Goal: Information Seeking & Learning: Learn about a topic

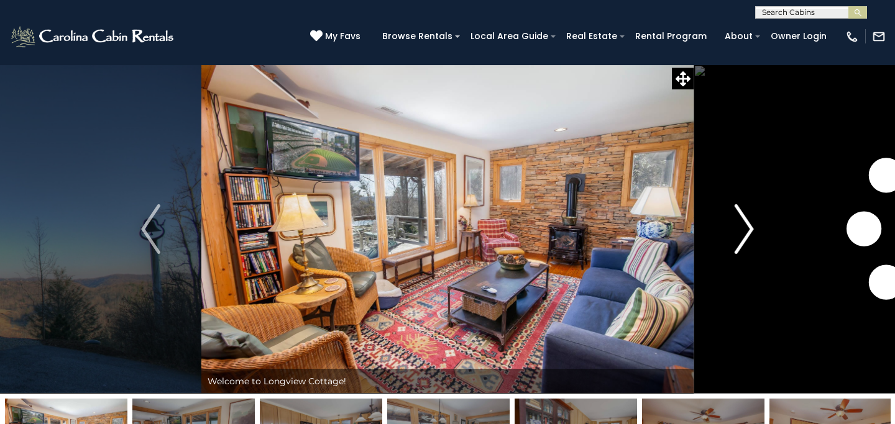
click at [734, 224] on button "Next" at bounding box center [744, 229] width 101 height 329
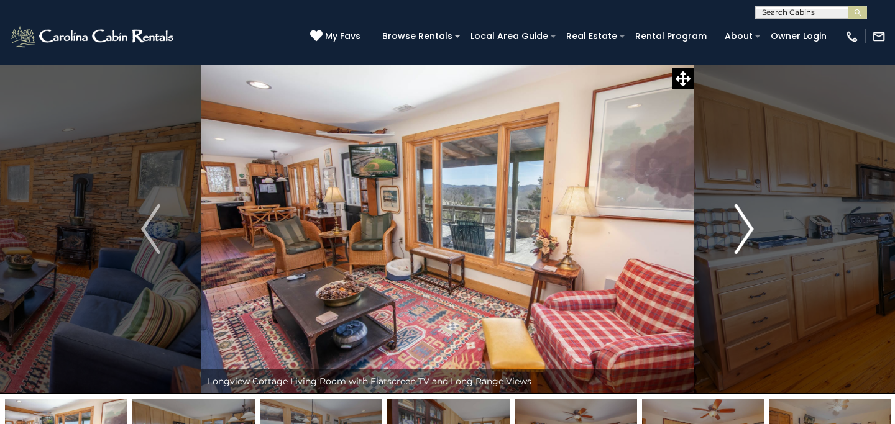
click at [738, 225] on img "Next" at bounding box center [744, 229] width 19 height 50
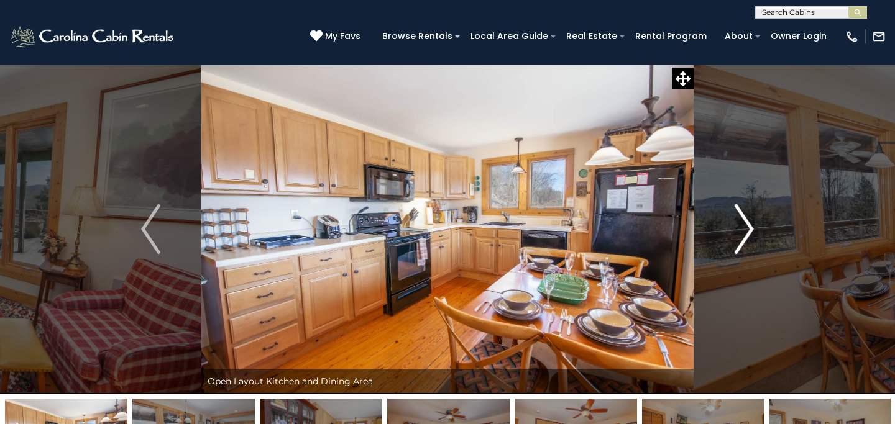
click at [738, 225] on img "Next" at bounding box center [744, 229] width 19 height 50
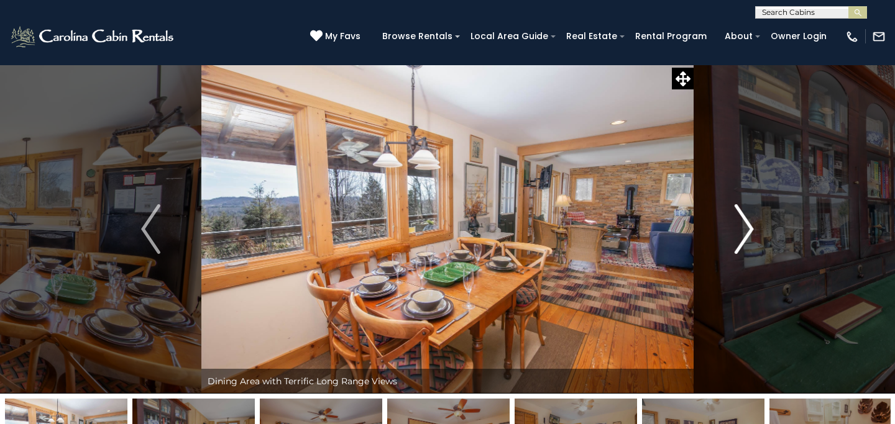
click at [738, 225] on img "Next" at bounding box center [744, 229] width 19 height 50
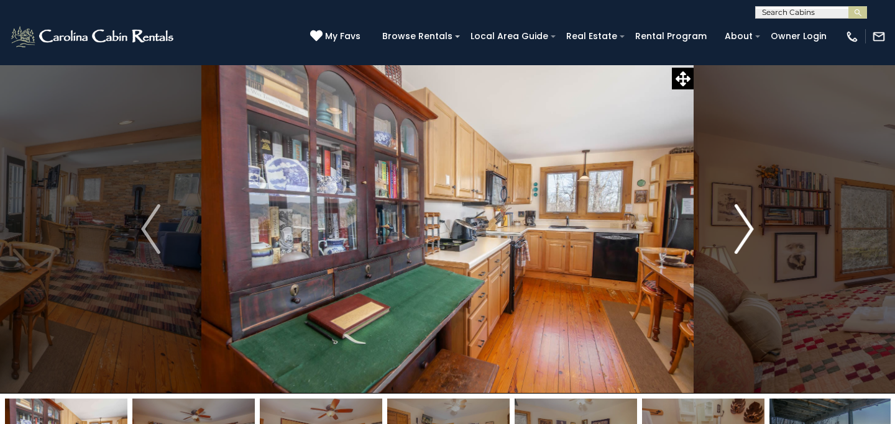
click at [738, 225] on img "Next" at bounding box center [744, 229] width 19 height 50
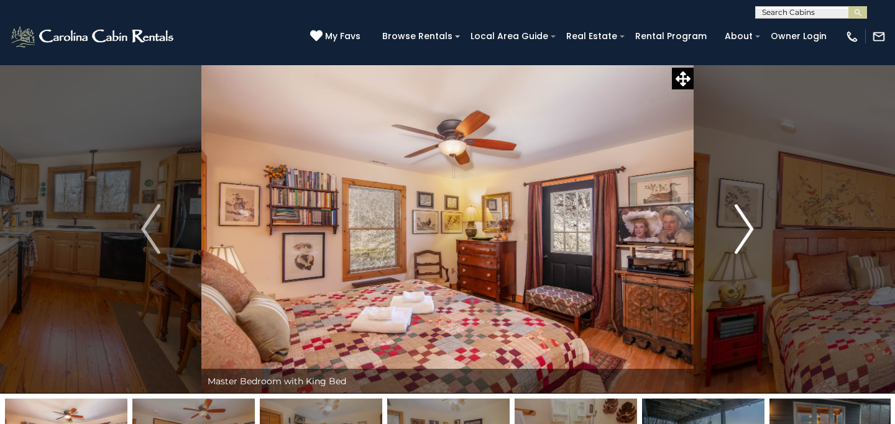
click at [738, 225] on img "Next" at bounding box center [744, 229] width 19 height 50
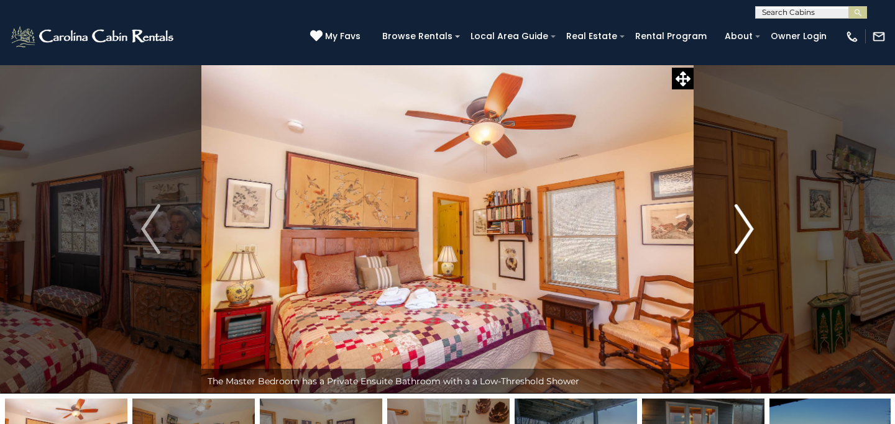
click at [738, 225] on img "Next" at bounding box center [744, 229] width 19 height 50
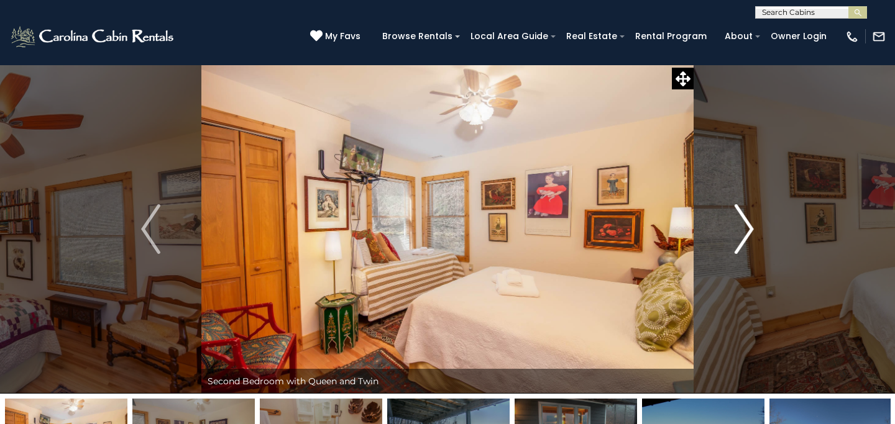
click at [738, 225] on img "Next" at bounding box center [744, 229] width 19 height 50
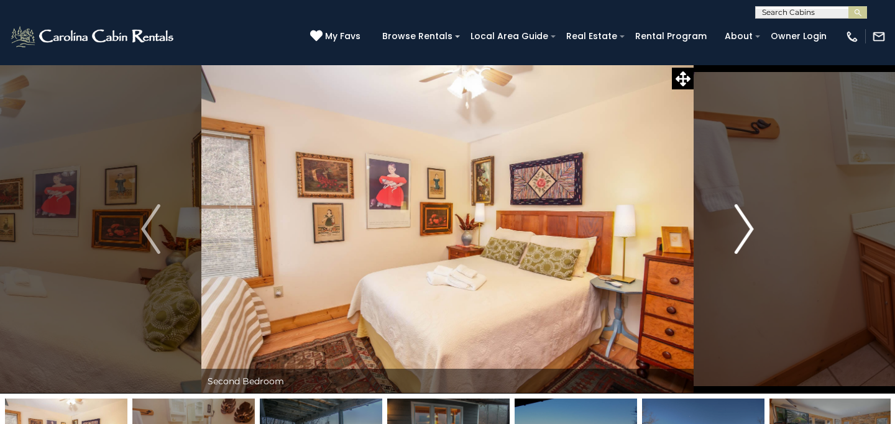
click at [738, 225] on img "Next" at bounding box center [744, 229] width 19 height 50
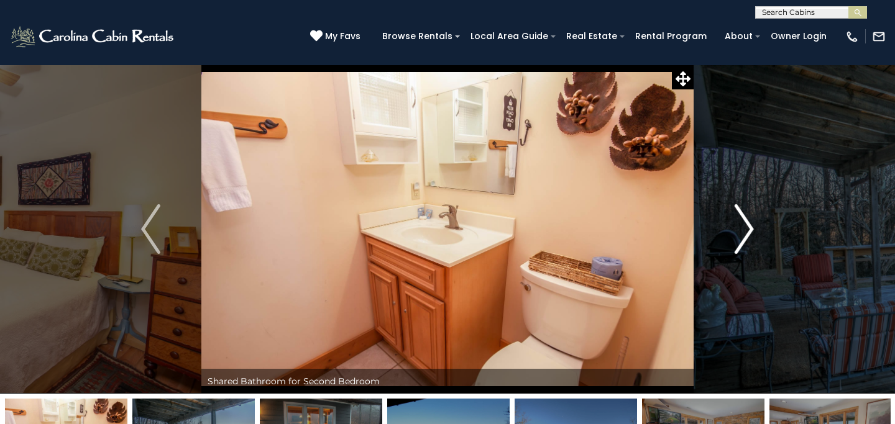
click at [738, 225] on img "Next" at bounding box center [744, 229] width 19 height 50
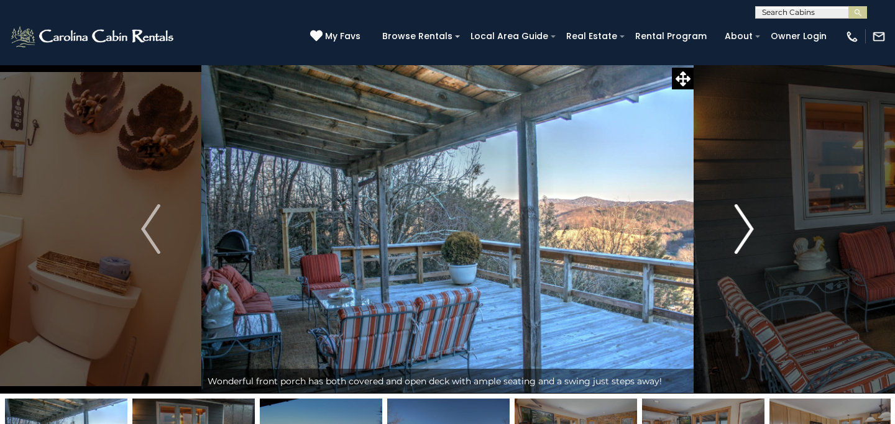
click at [738, 225] on img "Next" at bounding box center [744, 229] width 19 height 50
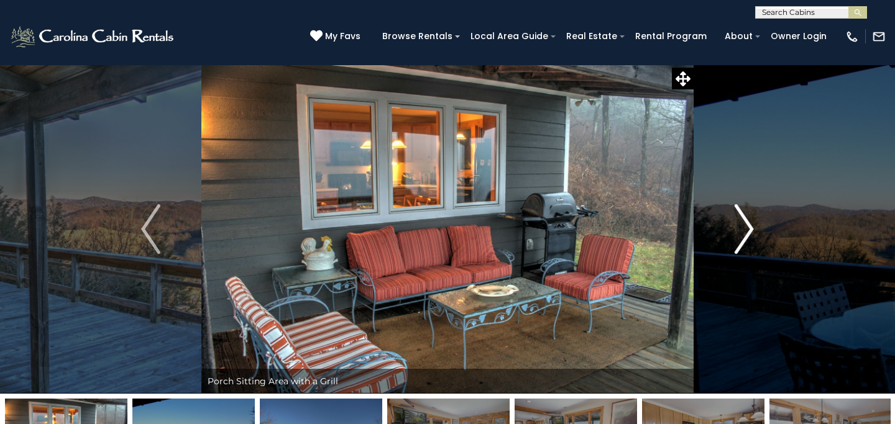
click at [738, 225] on img "Next" at bounding box center [744, 229] width 19 height 50
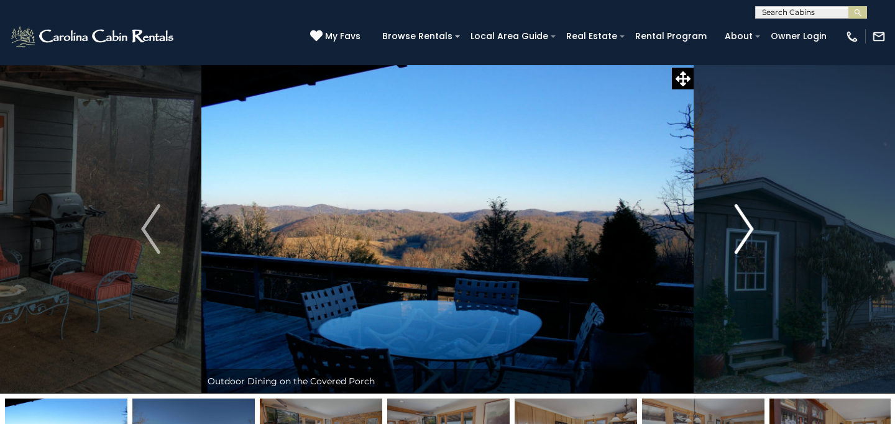
click at [738, 225] on img "Next" at bounding box center [744, 229] width 19 height 50
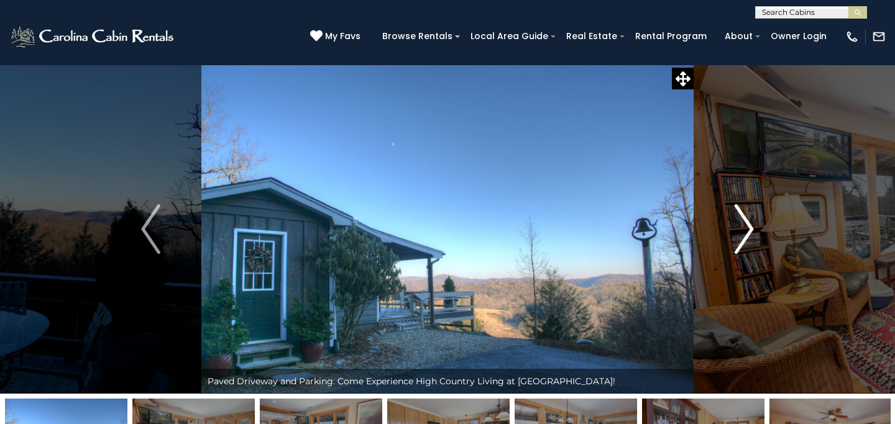
click at [738, 225] on img "Next" at bounding box center [744, 229] width 19 height 50
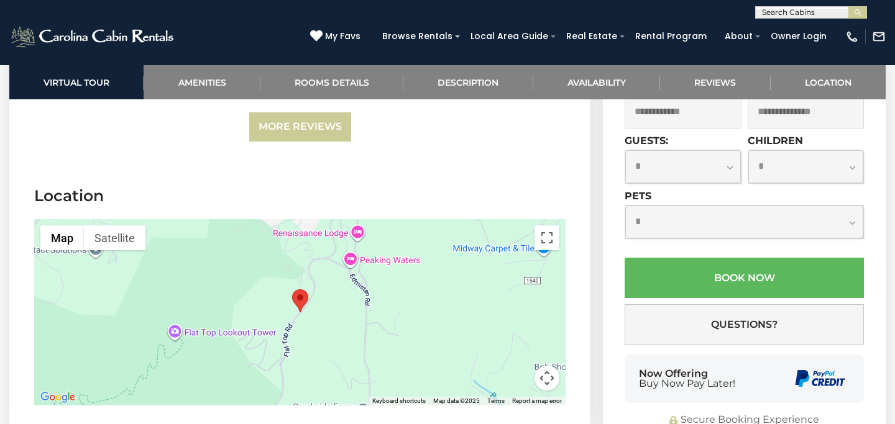
scroll to position [2870, 0]
click at [551, 240] on button "Toggle fullscreen view" at bounding box center [546, 237] width 25 height 25
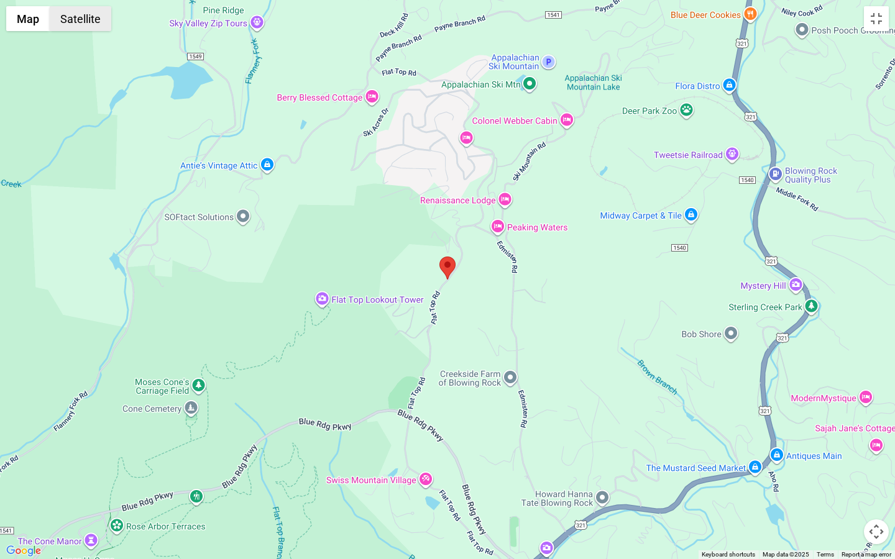
click at [81, 24] on button "Satellite" at bounding box center [81, 18] width 62 height 25
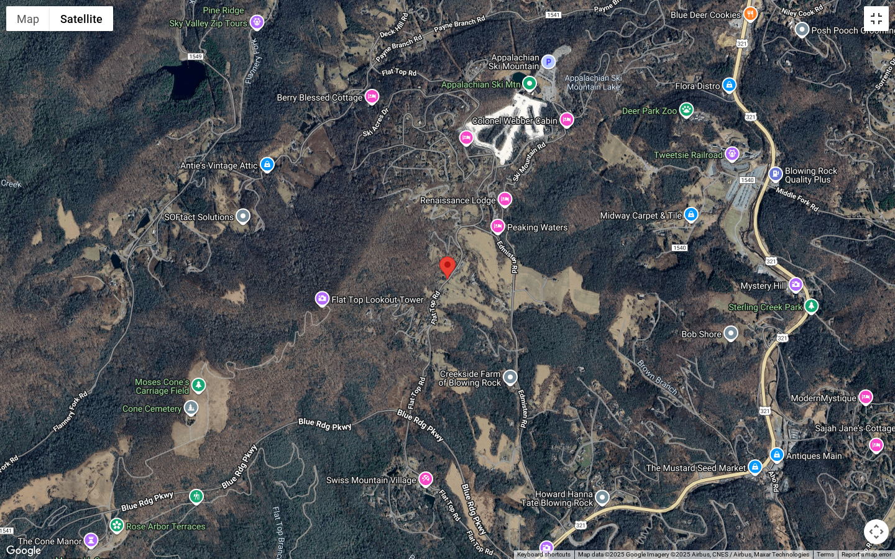
click at [873, 22] on button "Toggle fullscreen view" at bounding box center [876, 18] width 25 height 25
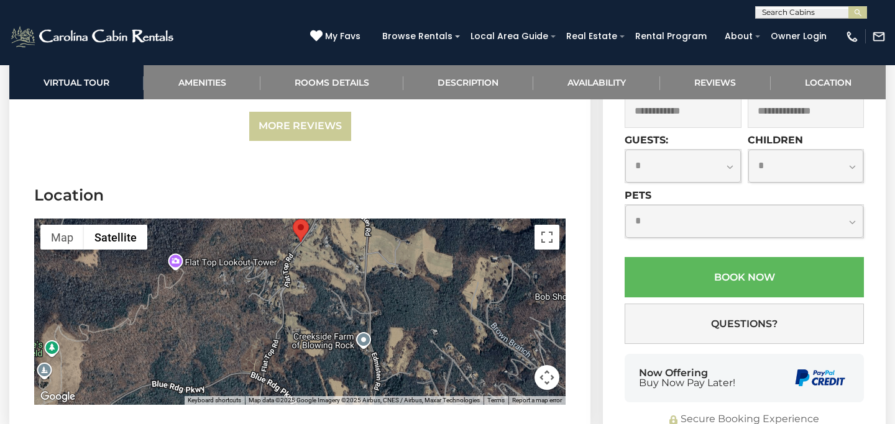
drag, startPoint x: 423, startPoint y: 305, endPoint x: 425, endPoint y: 234, distance: 71.5
click at [424, 234] on div at bounding box center [299, 312] width 531 height 186
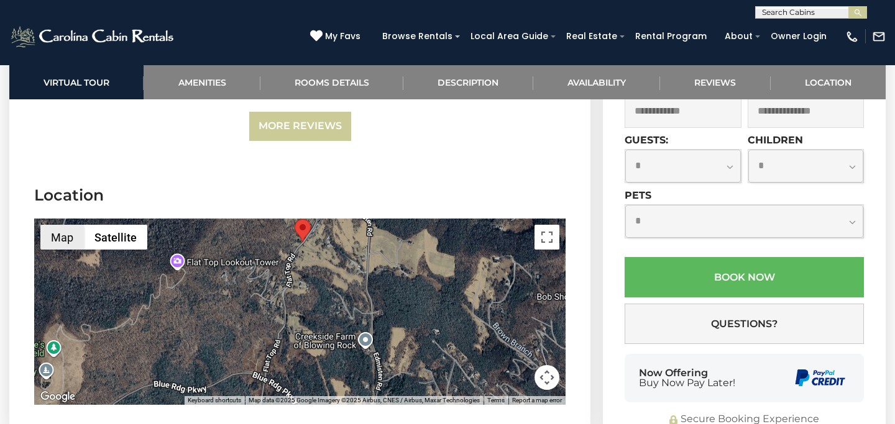
click at [70, 232] on button "Map" at bounding box center [62, 237] width 44 height 25
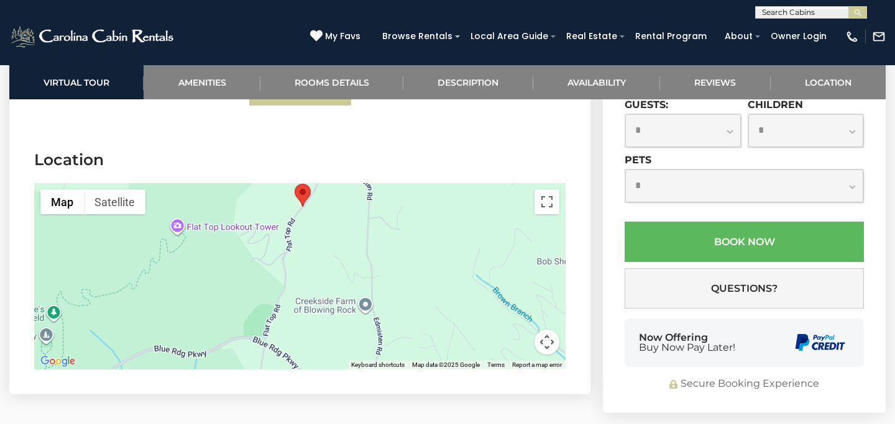
scroll to position [2904, 0]
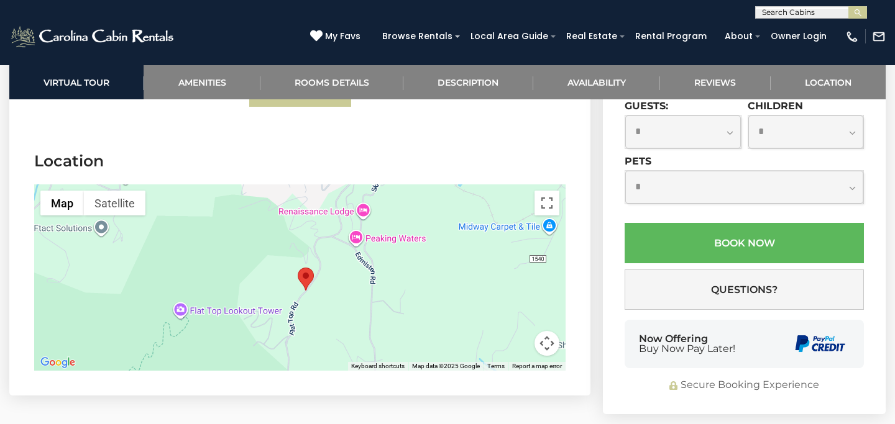
drag, startPoint x: 336, startPoint y: 211, endPoint x: 339, endPoint y: 296, distance: 85.2
click at [339, 296] on div at bounding box center [299, 278] width 531 height 186
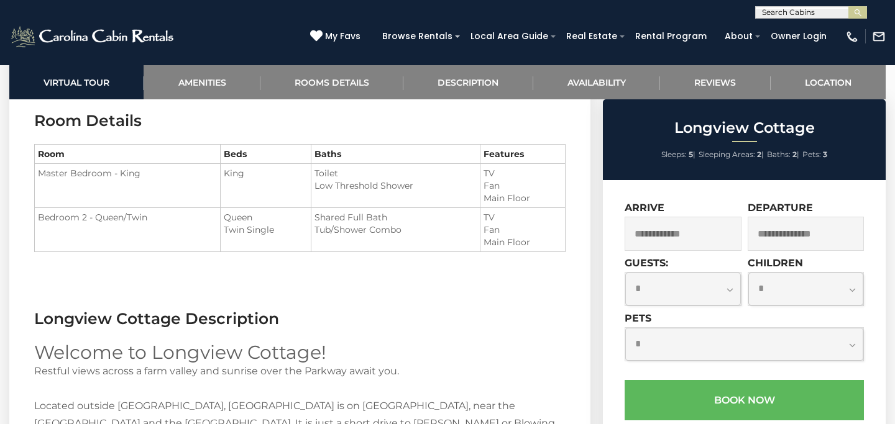
scroll to position [1364, 0]
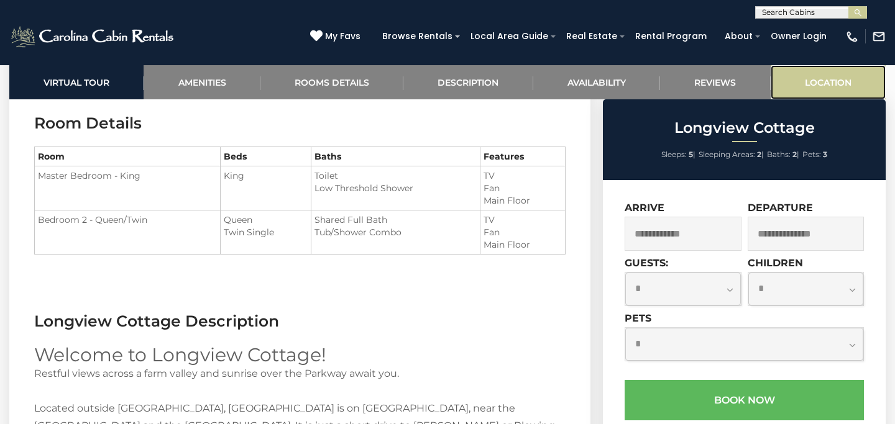
click at [831, 83] on link "Location" at bounding box center [828, 82] width 115 height 34
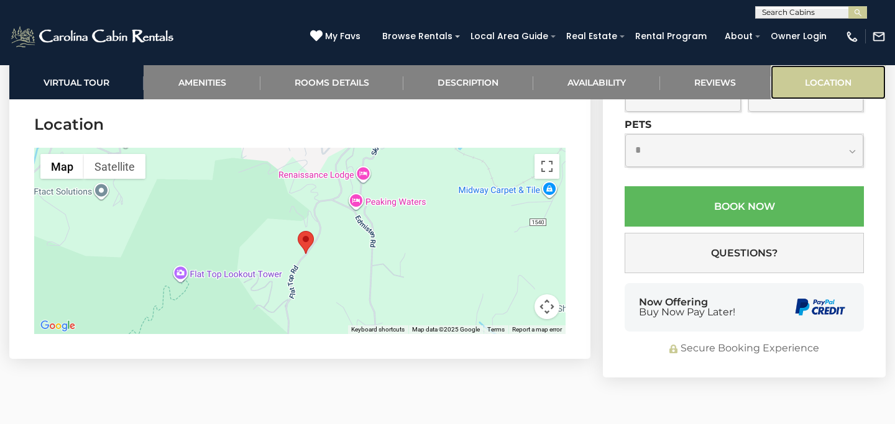
scroll to position [2943, 0]
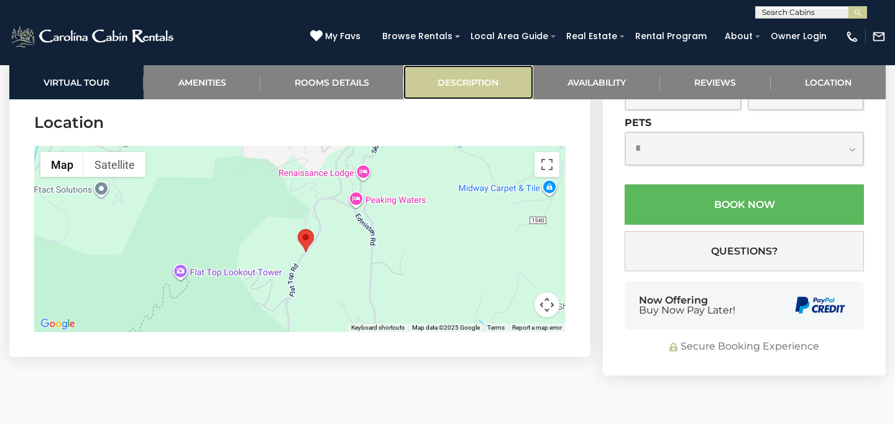
click at [476, 83] on link "Description" at bounding box center [467, 82] width 129 height 34
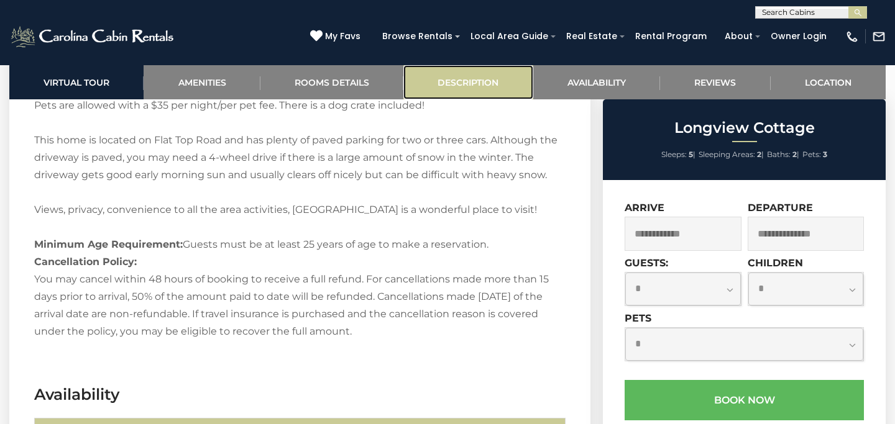
scroll to position [1562, 0]
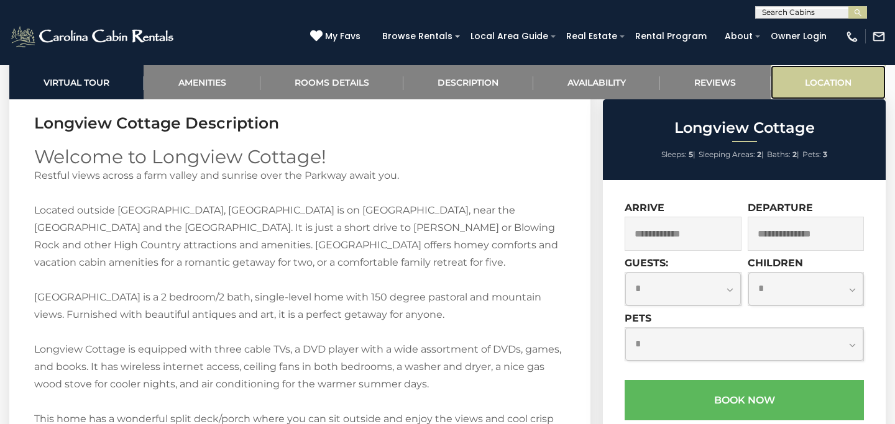
click at [819, 81] on link "Location" at bounding box center [828, 82] width 115 height 34
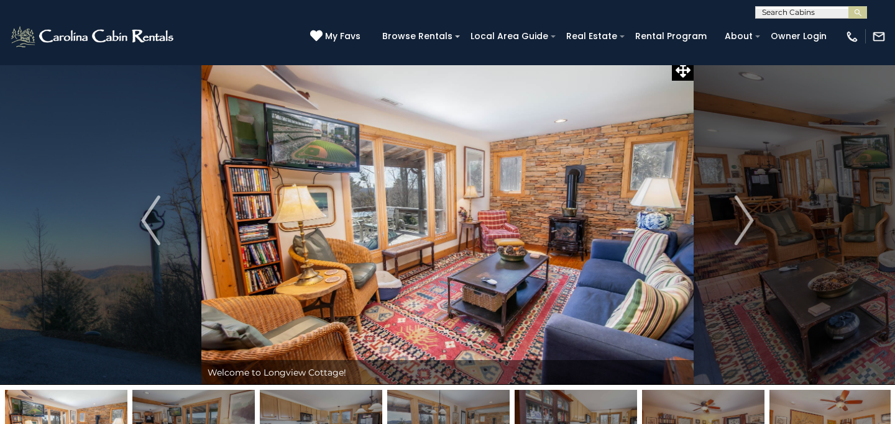
scroll to position [0, 0]
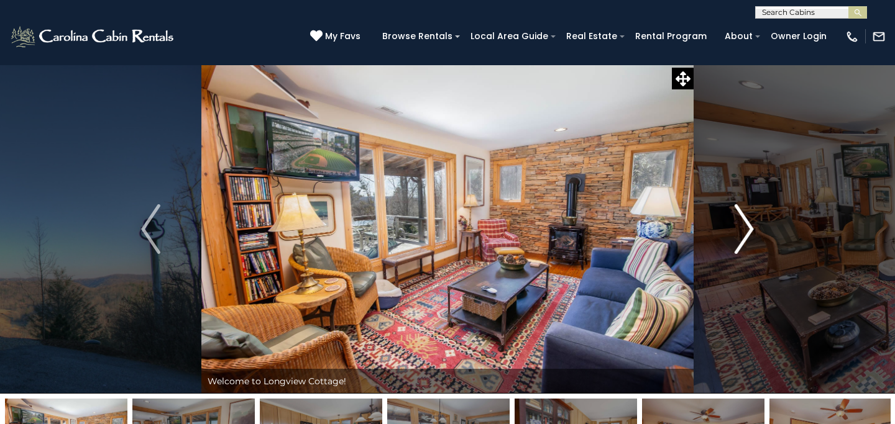
click at [740, 223] on img "Next" at bounding box center [744, 229] width 19 height 50
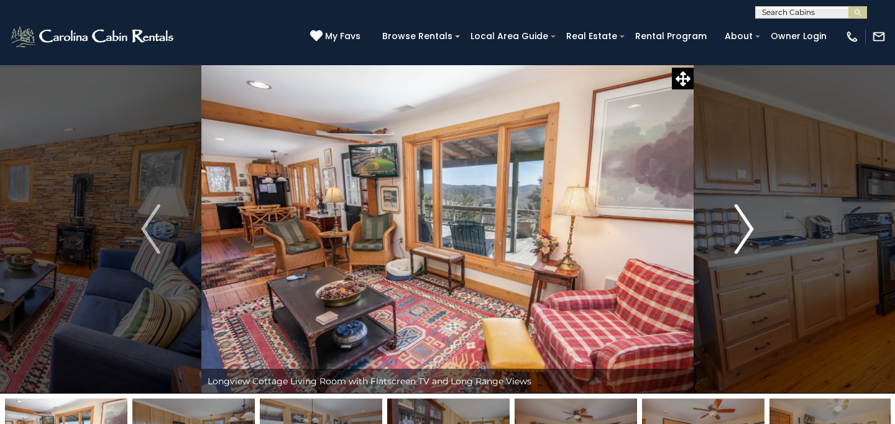
click at [740, 223] on img "Next" at bounding box center [744, 229] width 19 height 50
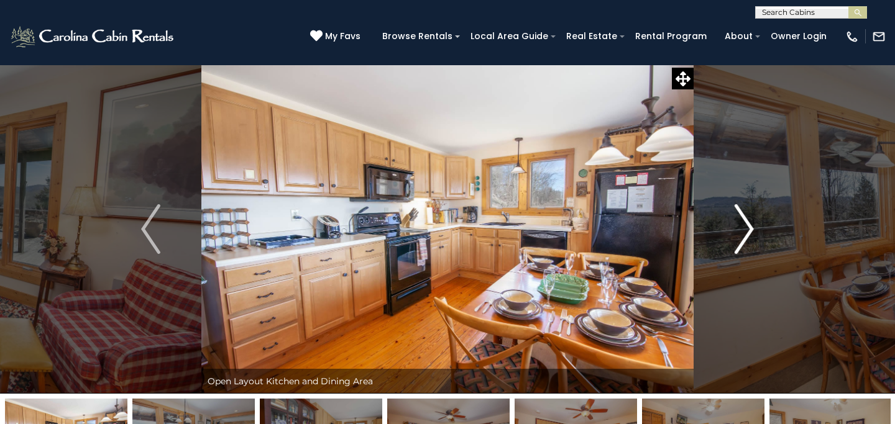
click at [740, 223] on img "Next" at bounding box center [744, 229] width 19 height 50
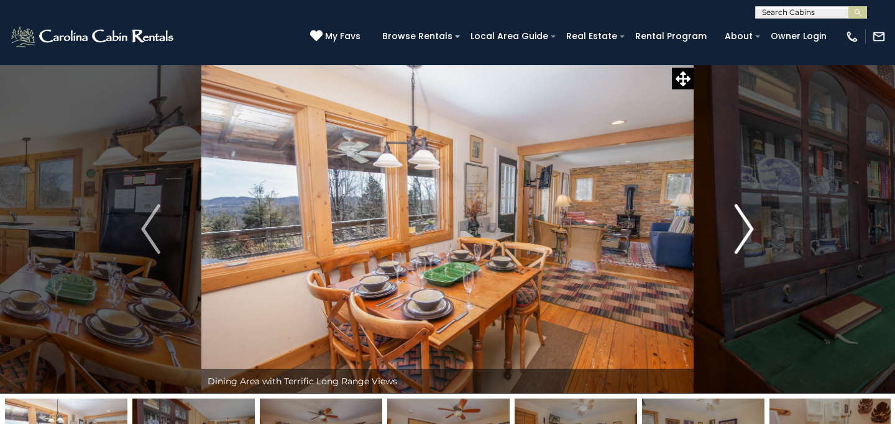
click at [740, 223] on img "Next" at bounding box center [744, 229] width 19 height 50
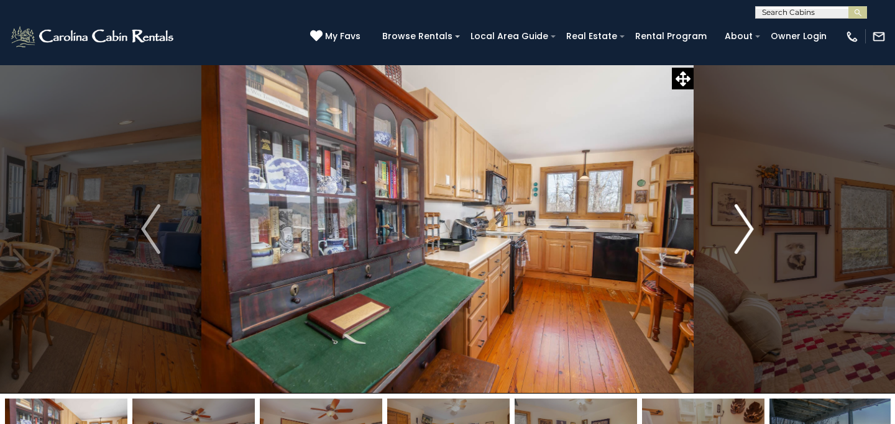
click at [740, 223] on img "Next" at bounding box center [744, 229] width 19 height 50
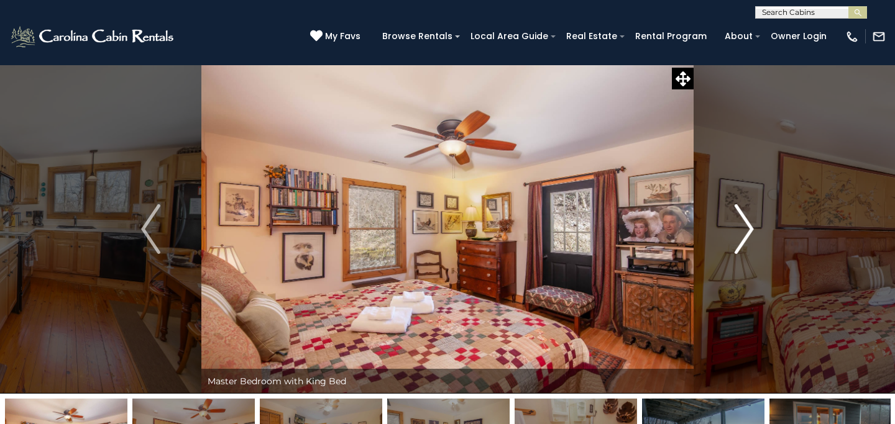
click at [740, 223] on img "Next" at bounding box center [744, 229] width 19 height 50
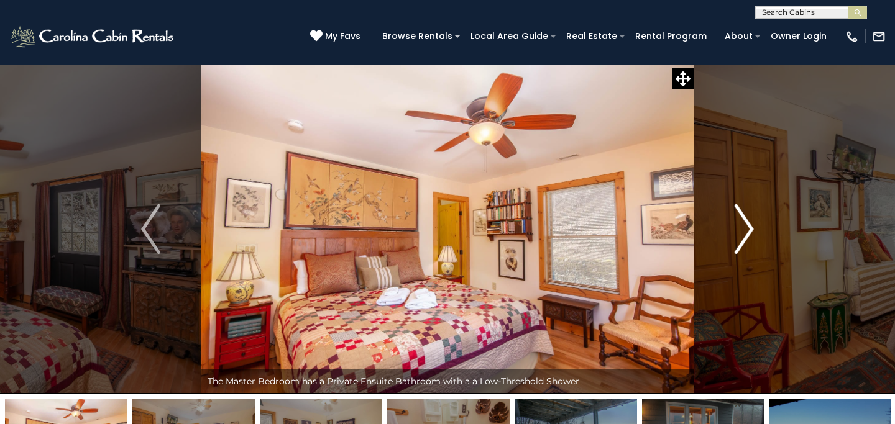
click at [740, 223] on img "Next" at bounding box center [744, 229] width 19 height 50
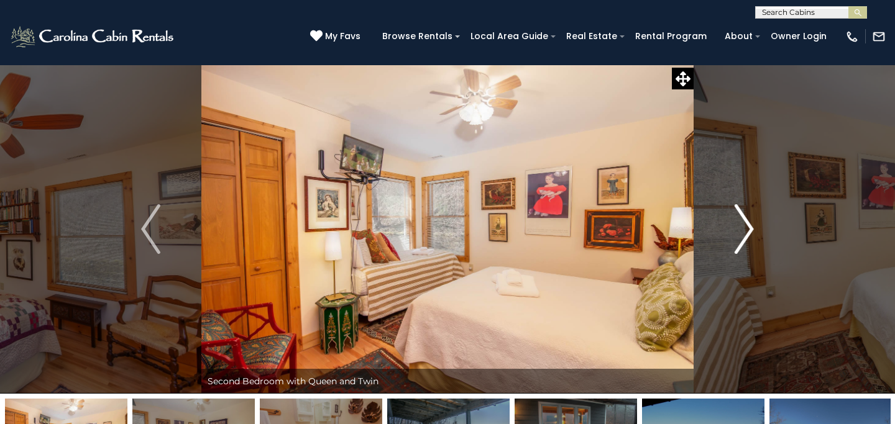
click at [740, 223] on img "Next" at bounding box center [744, 229] width 19 height 50
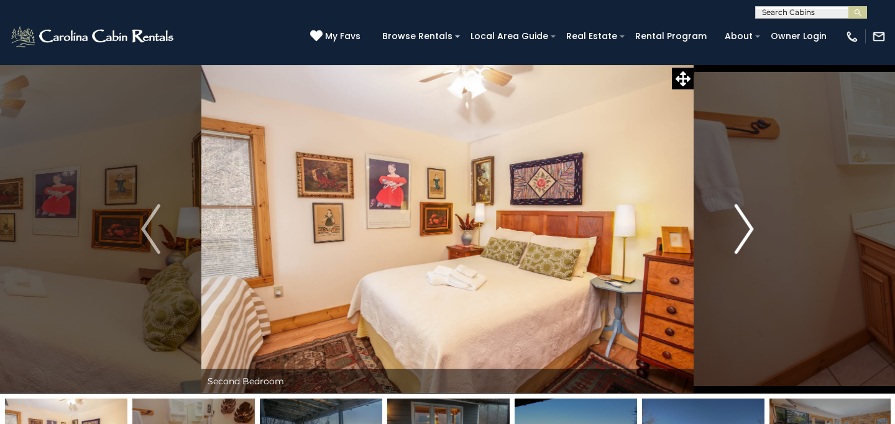
click at [740, 223] on img "Next" at bounding box center [744, 229] width 19 height 50
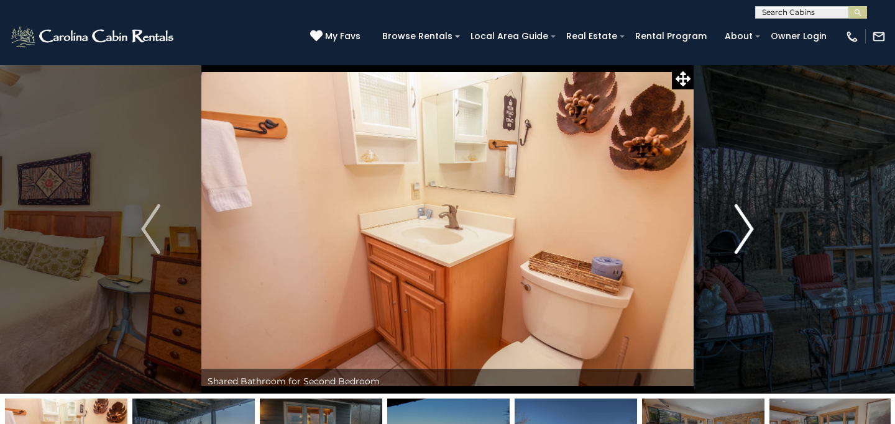
click at [740, 223] on img "Next" at bounding box center [744, 229] width 19 height 50
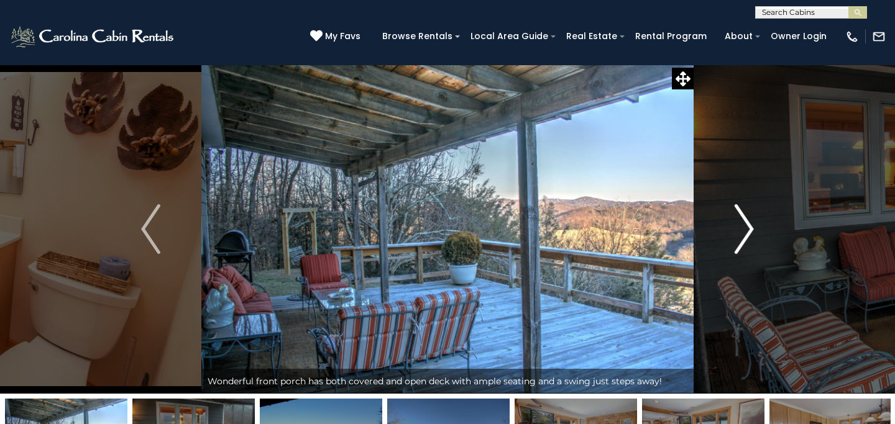
click at [740, 223] on img "Next" at bounding box center [744, 229] width 19 height 50
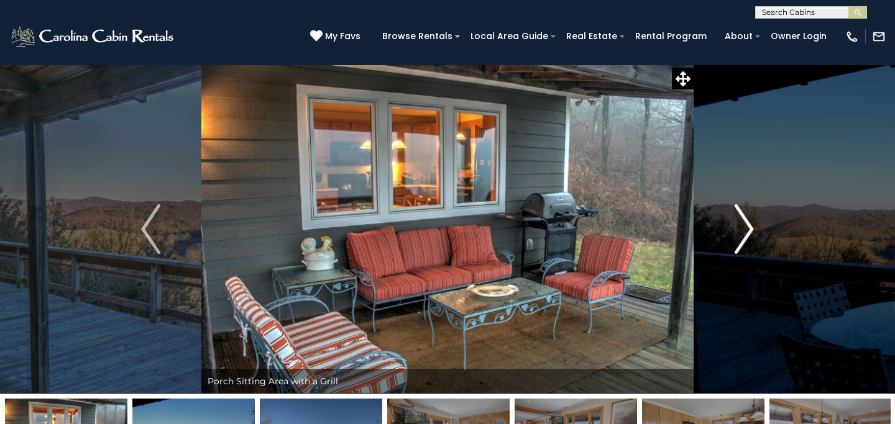
click at [740, 223] on img "Next" at bounding box center [744, 229] width 19 height 50
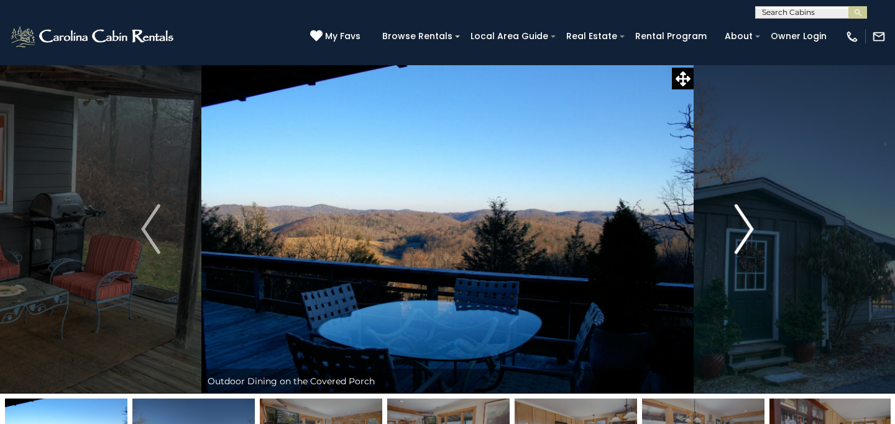
click at [740, 223] on img "Next" at bounding box center [744, 229] width 19 height 50
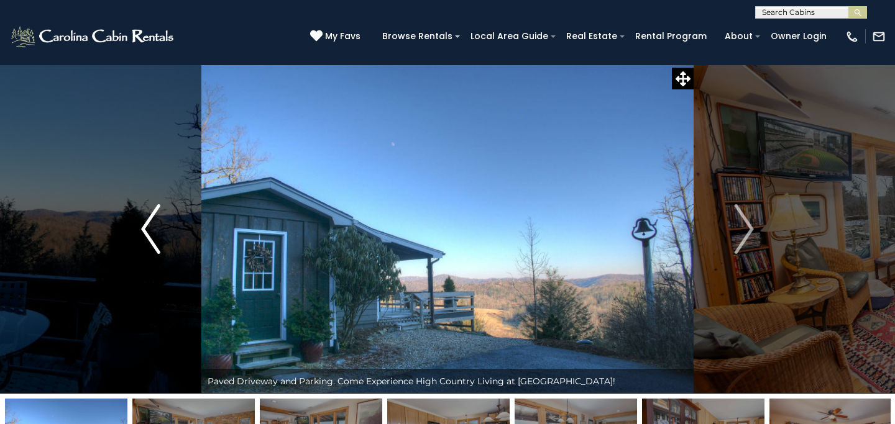
click at [161, 221] on button "Previous" at bounding box center [150, 229] width 101 height 329
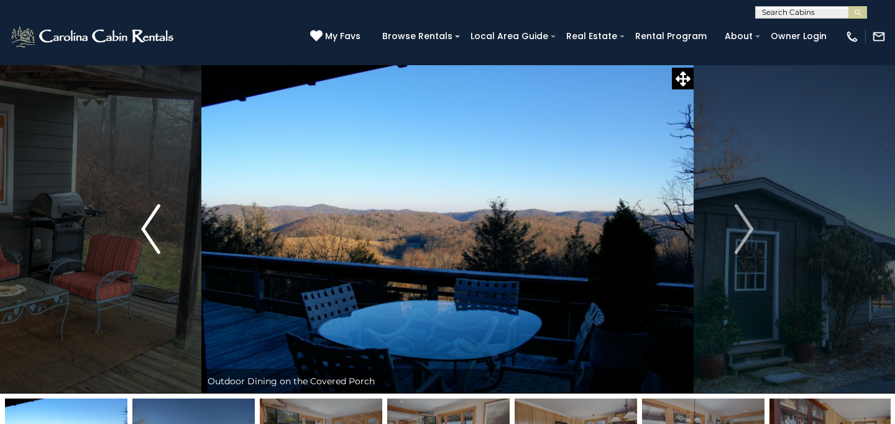
click at [156, 222] on img "Previous" at bounding box center [150, 229] width 19 height 50
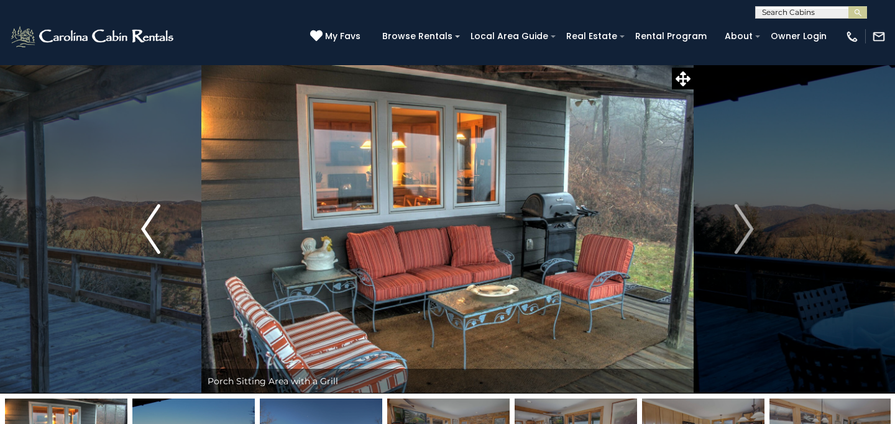
click at [156, 222] on img "Previous" at bounding box center [150, 229] width 19 height 50
